Goal: Find specific page/section: Find specific page/section

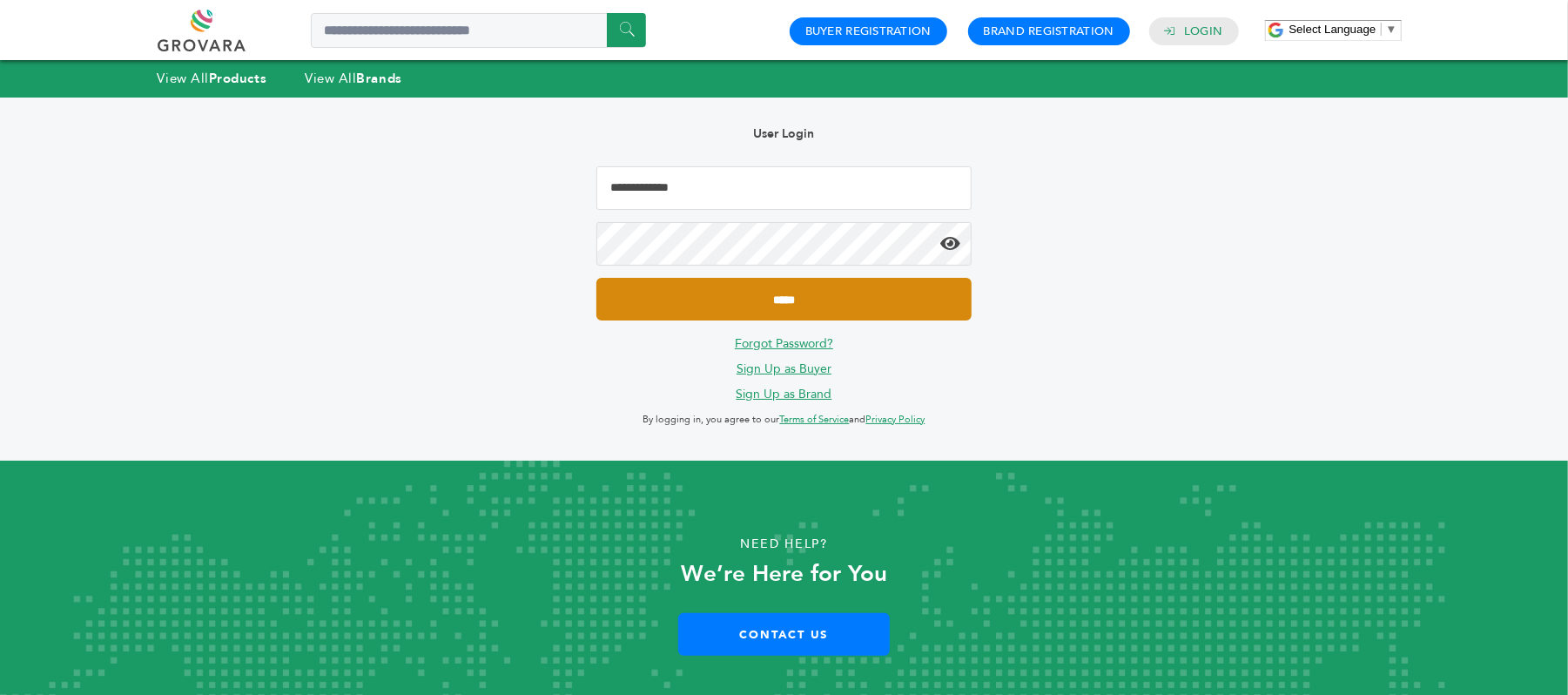
type input "**********"
click at [775, 314] on input "*****" at bounding box center [784, 299] width 374 height 42
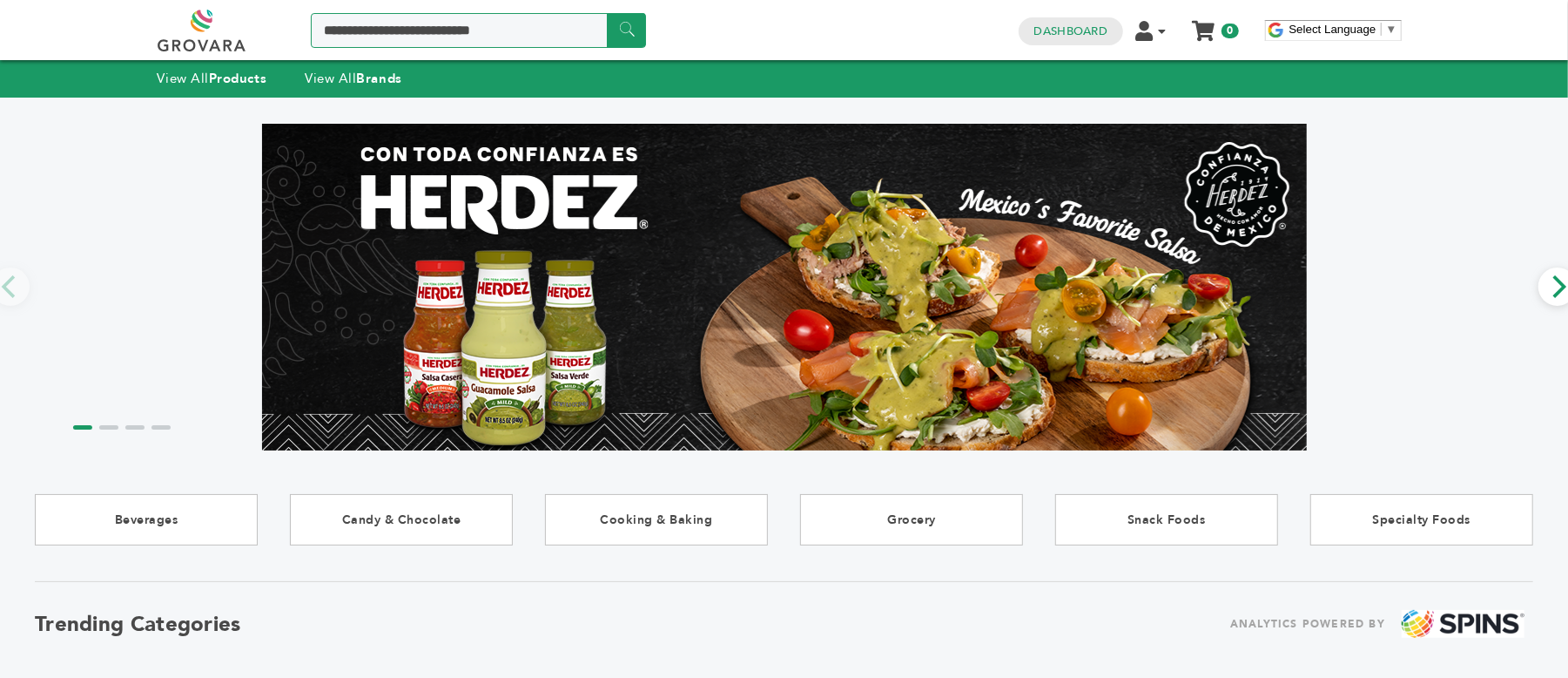
click at [509, 23] on input "Search a product or brand..." at bounding box center [479, 30] width 336 height 35
